Goal: Navigation & Orientation: Find specific page/section

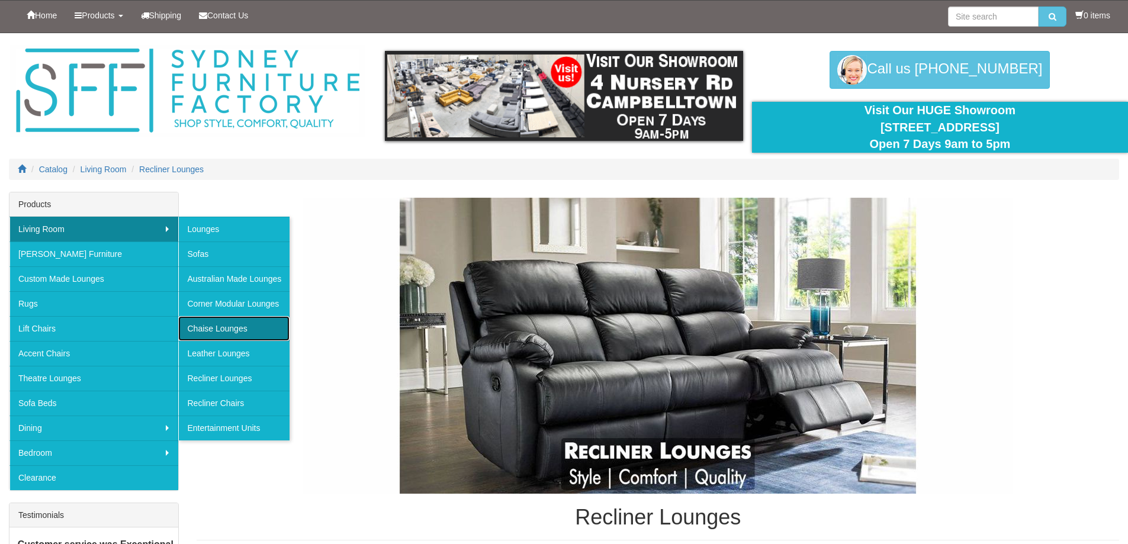
click at [235, 324] on link "Chaise Lounges" at bounding box center [233, 328] width 111 height 25
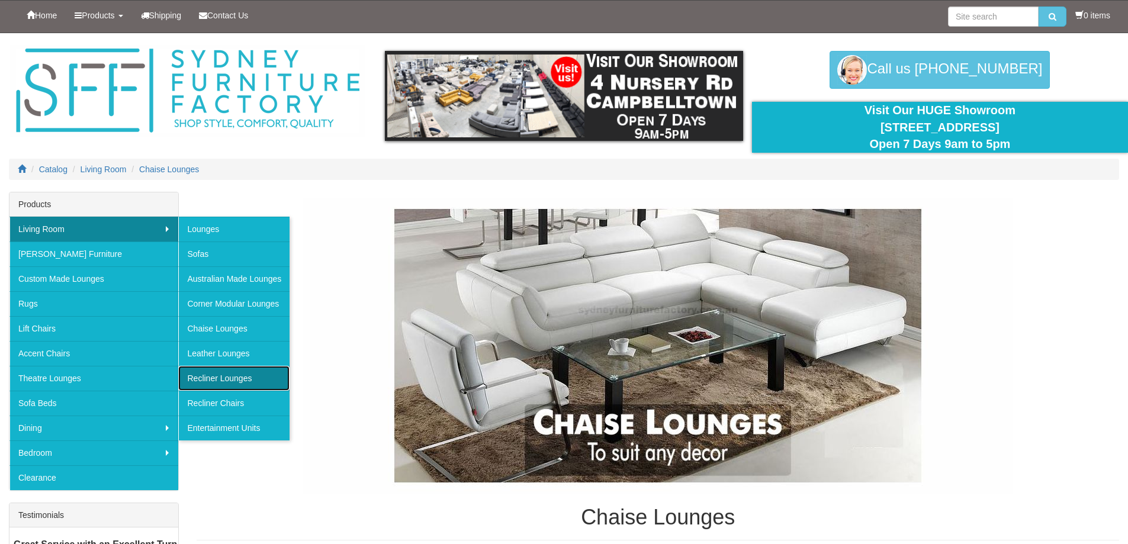
click at [224, 377] on link "Recliner Lounges" at bounding box center [233, 378] width 111 height 25
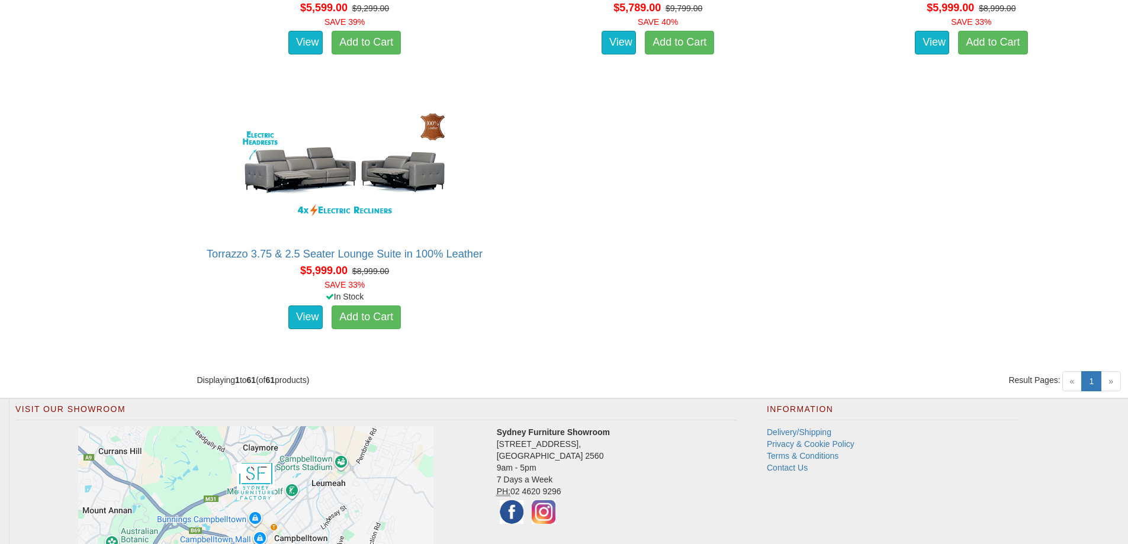
scroll to position [6017, 0]
